Goal: Navigation & Orientation: Find specific page/section

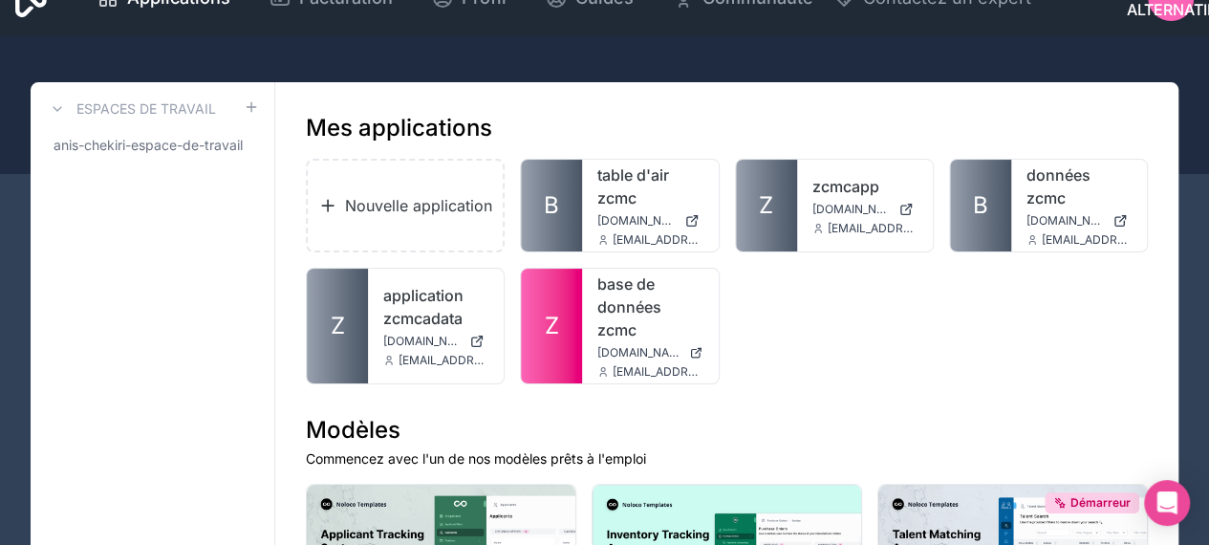
scroll to position [41, 0]
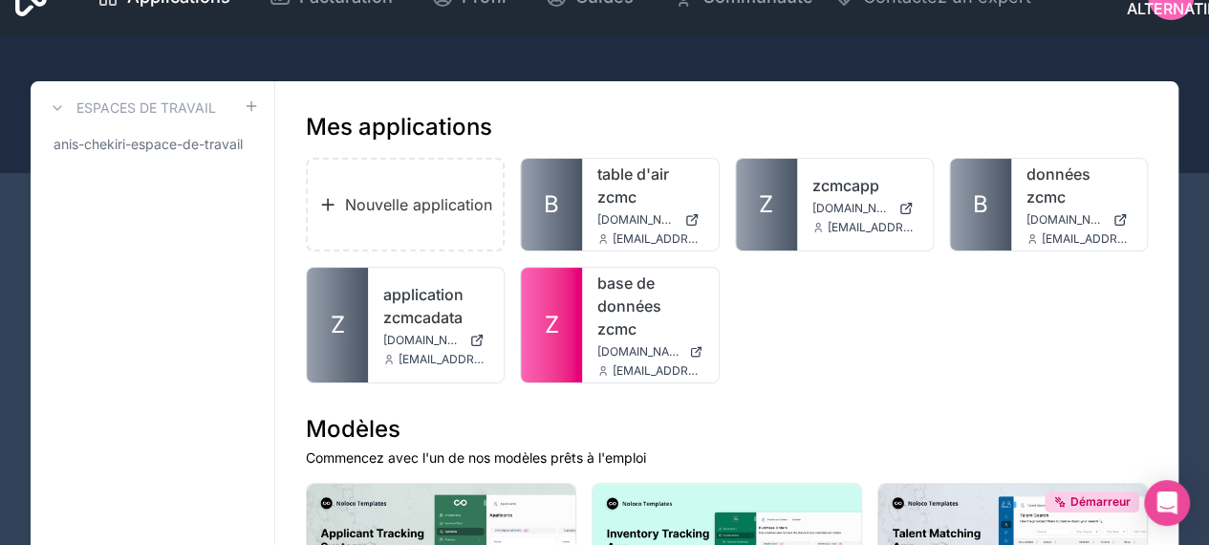
click at [0, 0] on icon at bounding box center [0, 0] width 0 height 0
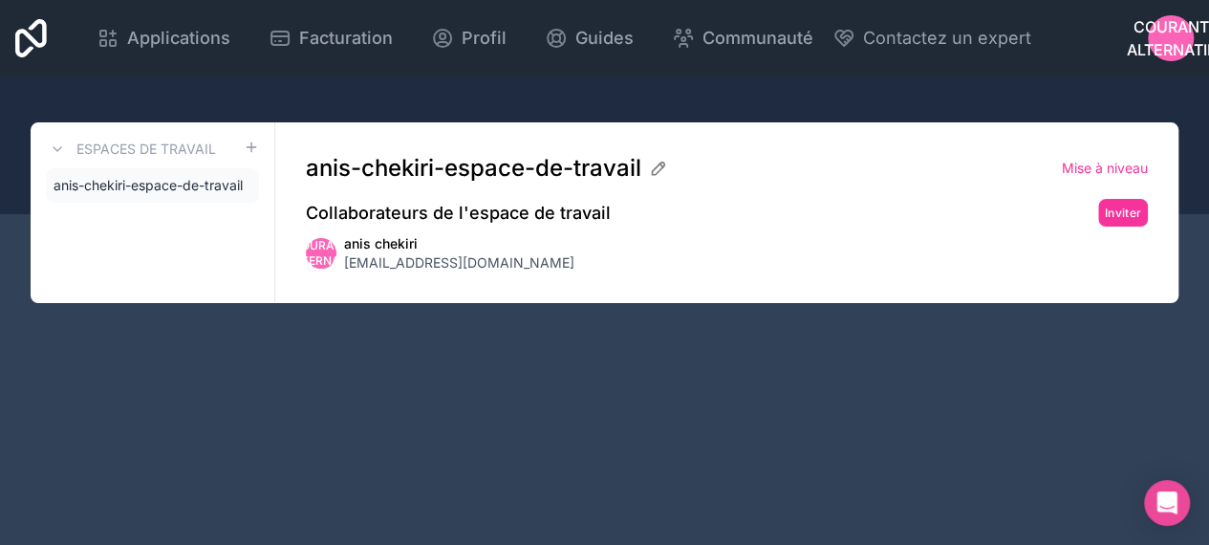
click at [185, 30] on font "Applications" at bounding box center [178, 38] width 103 height 20
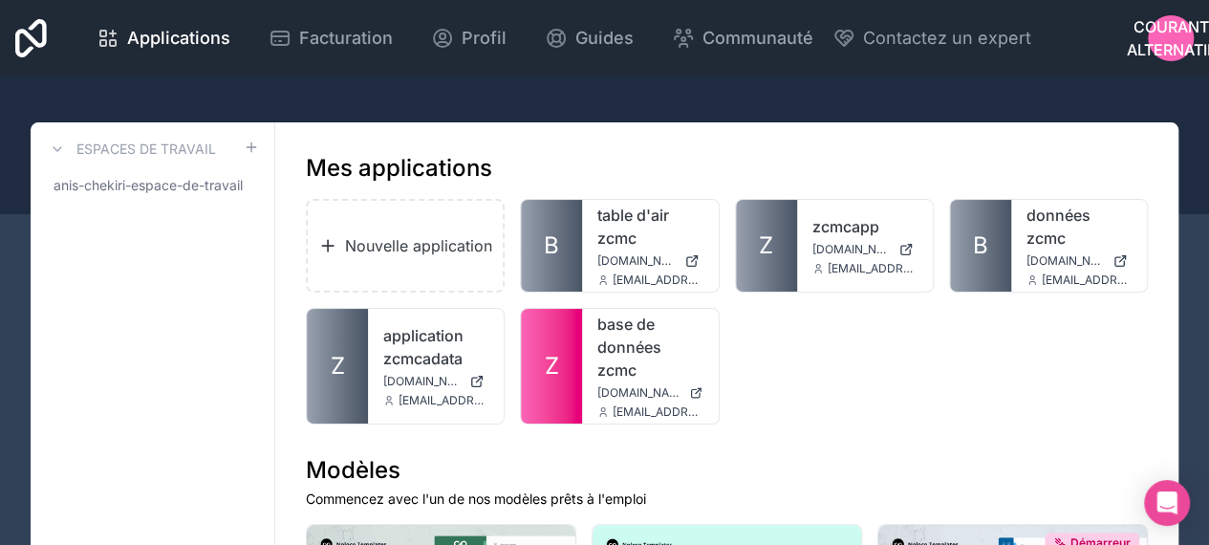
click at [0, 0] on icon at bounding box center [0, 0] width 0 height 0
click at [1092, 421] on div "Nouvelle application B table d'air zcmc [DOMAIN_NAME] [EMAIL_ADDRESS][DOMAIN_NA…" at bounding box center [727, 311] width 842 height 225
